Goal: Navigation & Orientation: Find specific page/section

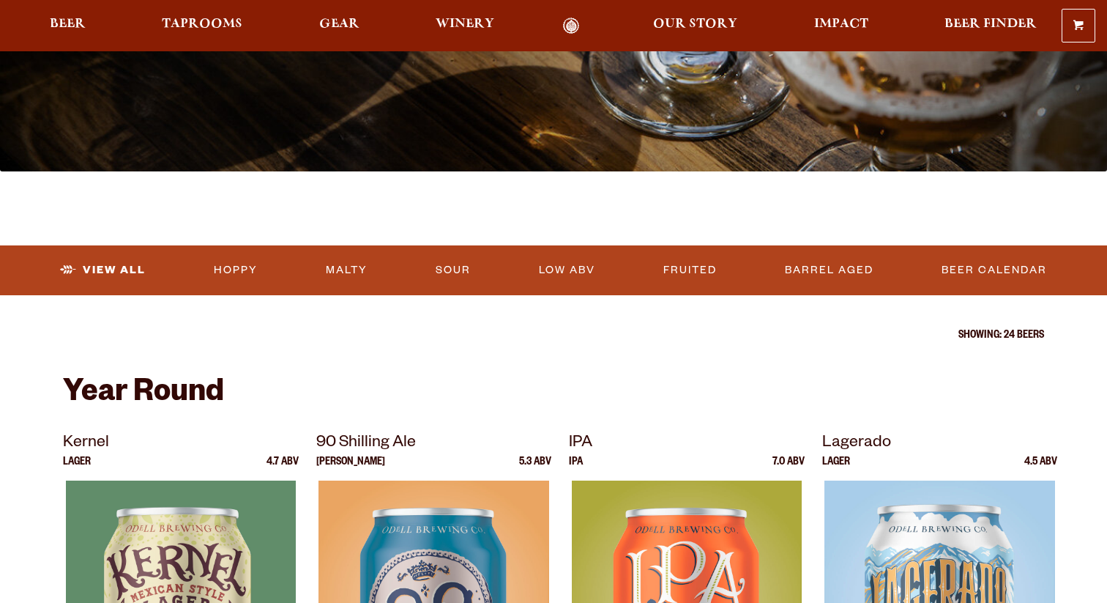
scroll to position [481, 0]
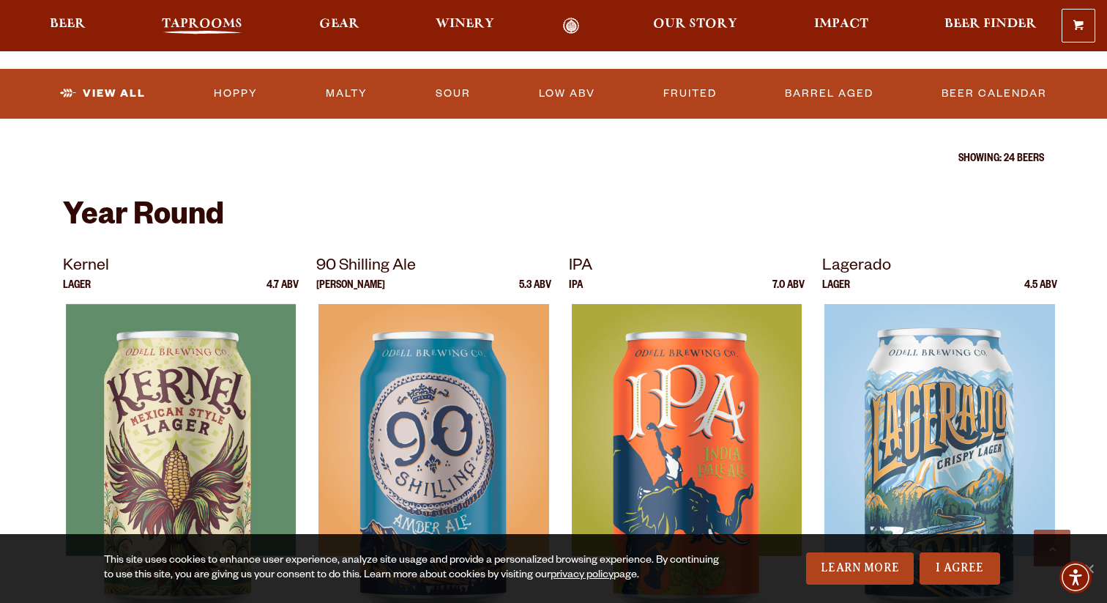
click at [209, 20] on span "Taprooms" at bounding box center [202, 24] width 81 height 12
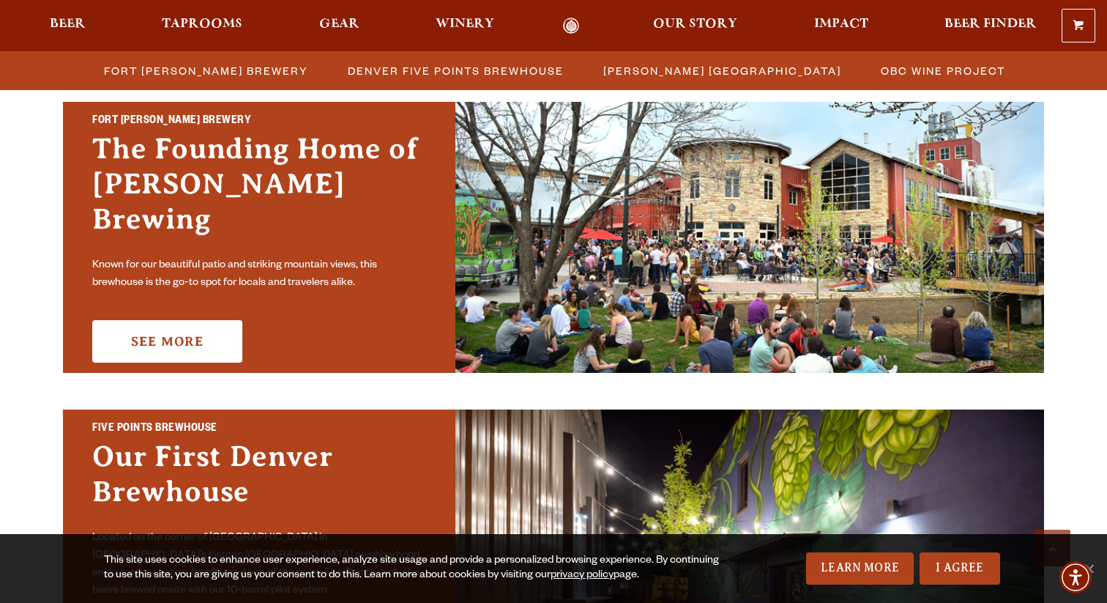
scroll to position [398, 0]
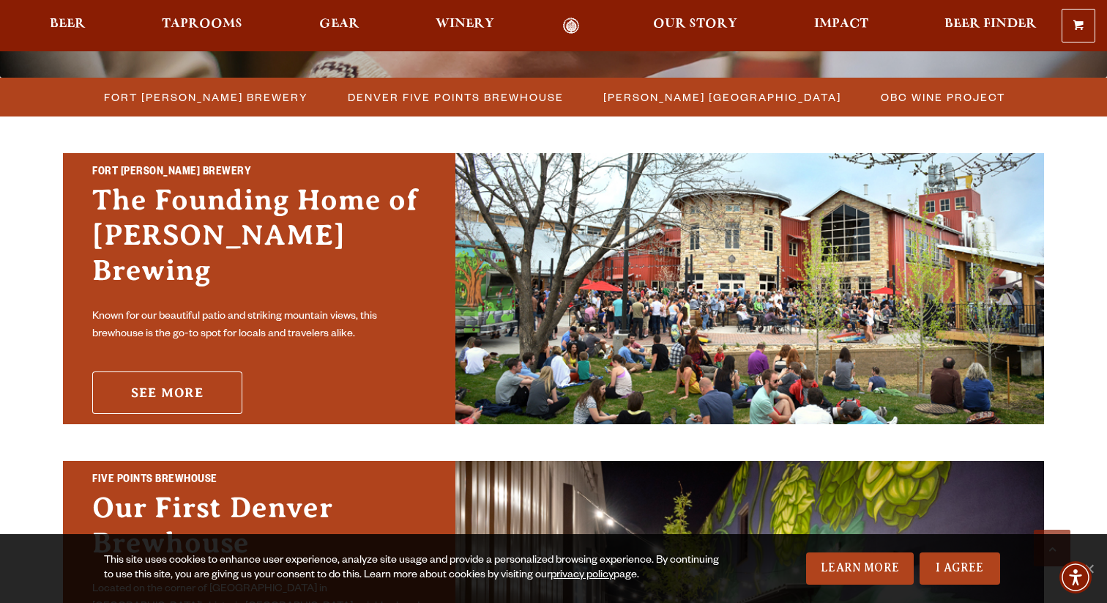
click at [218, 379] on link "See More" at bounding box center [167, 392] width 150 height 42
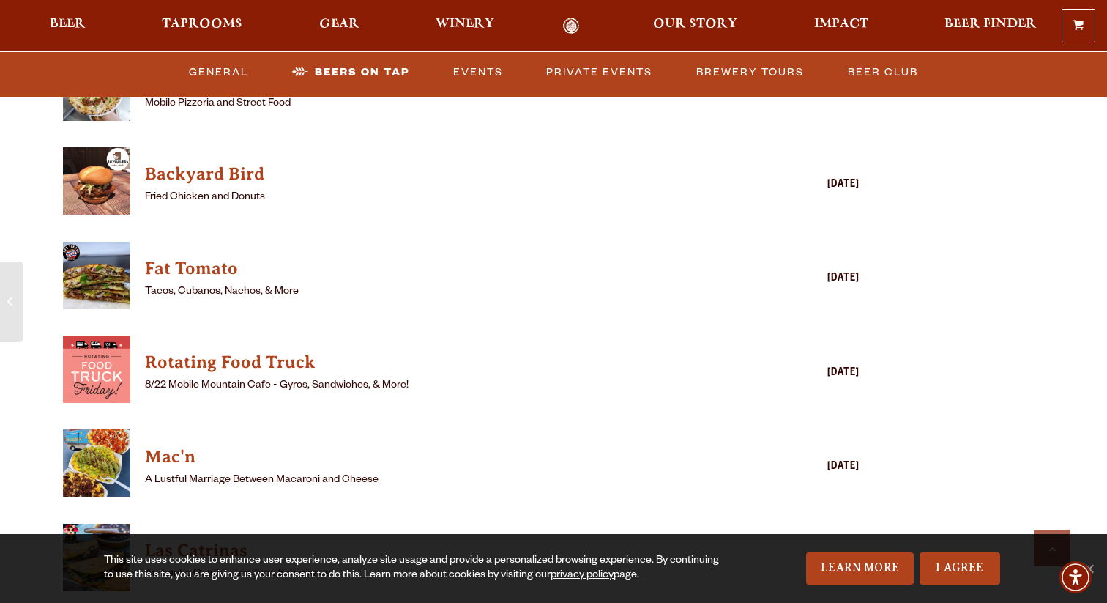
scroll to position [3749, 0]
